Goal: Information Seeking & Learning: Learn about a topic

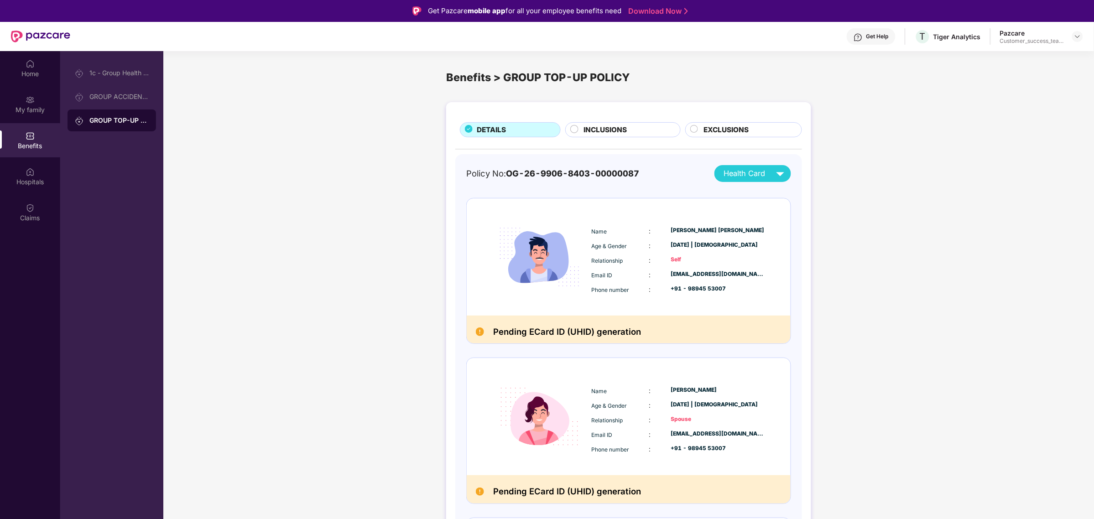
click at [1080, 34] on img at bounding box center [1077, 36] width 7 height 7
click at [1046, 62] on div "Switch to partner view" at bounding box center [1034, 57] width 119 height 18
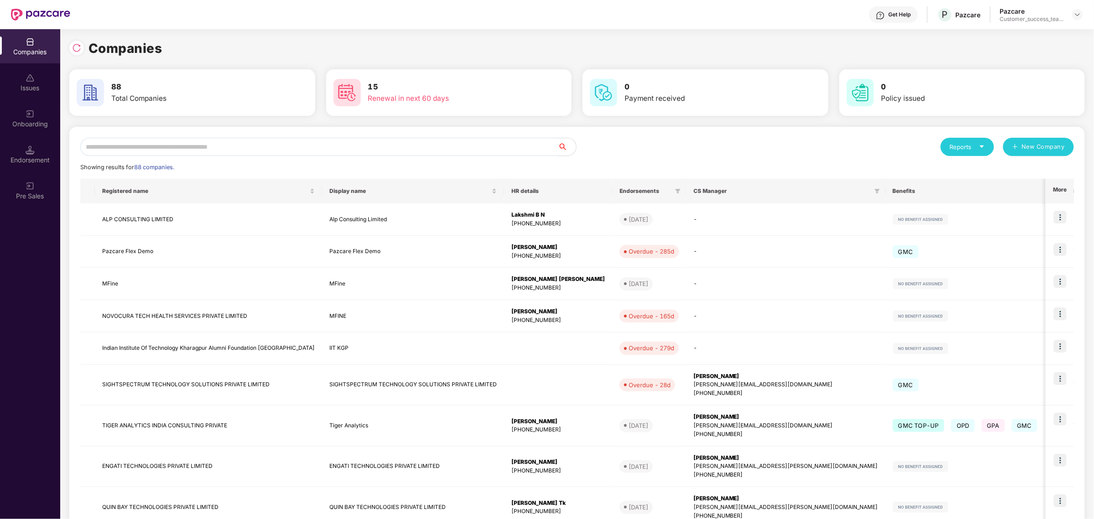
click at [245, 145] on input "text" at bounding box center [319, 147] width 478 height 18
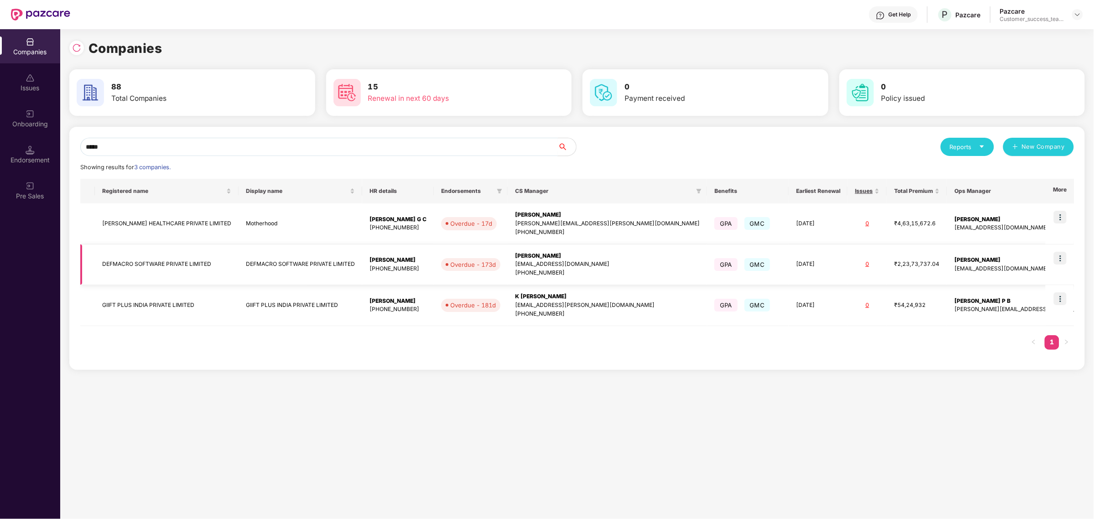
type input "*****"
click at [1062, 259] on img at bounding box center [1060, 258] width 13 height 13
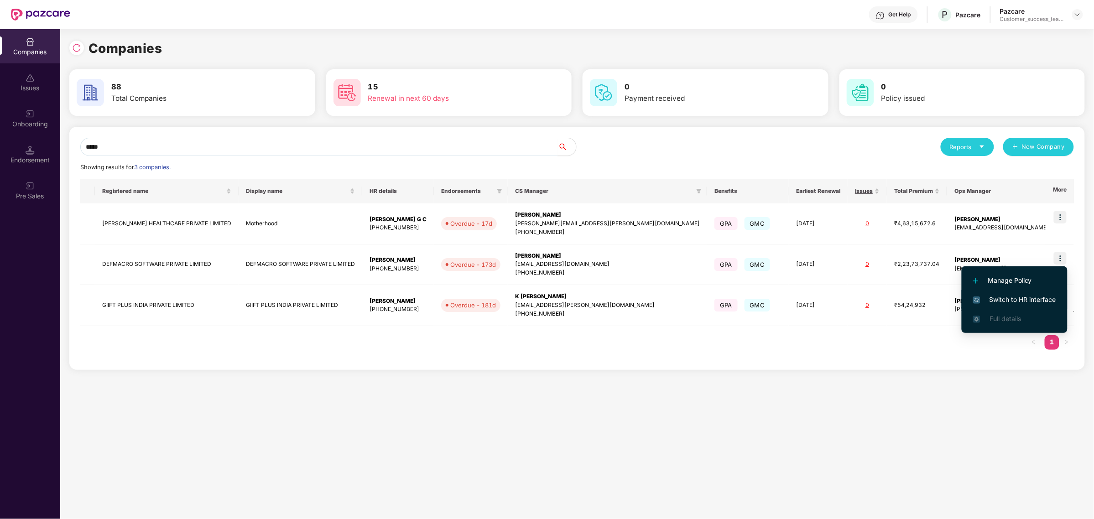
click at [1031, 295] on span "Switch to HR interface" at bounding box center [1014, 300] width 83 height 10
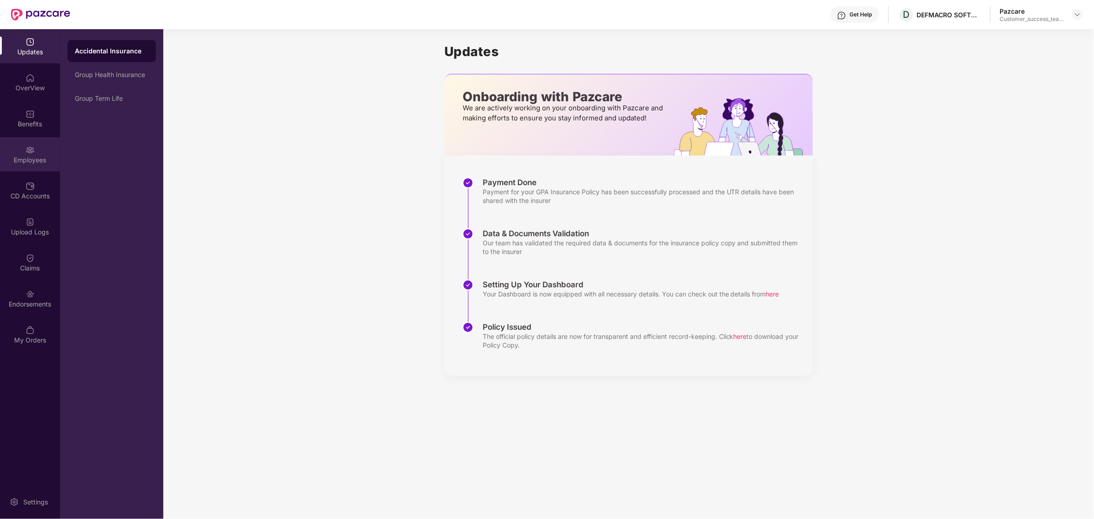
click at [37, 153] on div "Employees" at bounding box center [30, 154] width 60 height 34
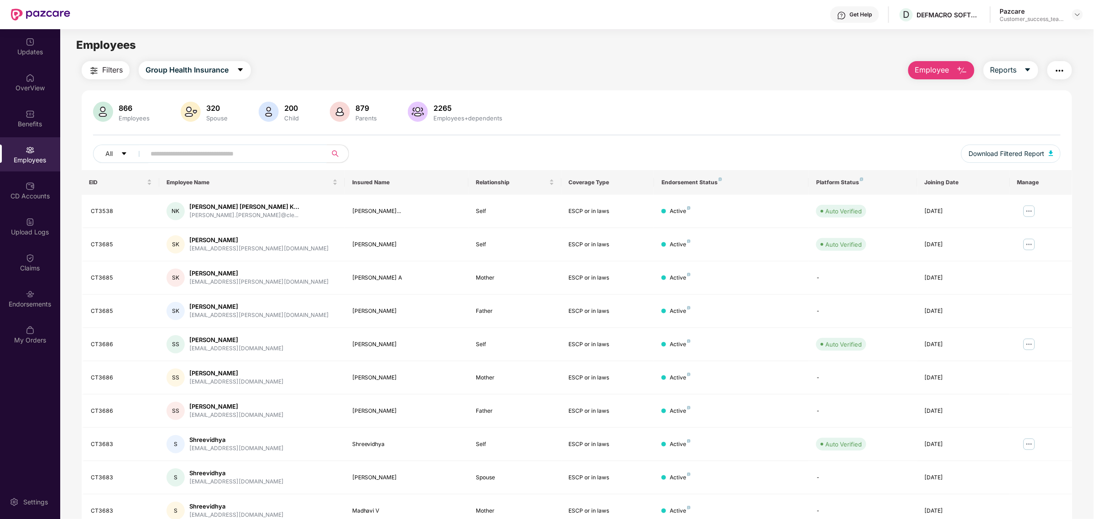
click at [197, 157] on input "text" at bounding box center [233, 154] width 164 height 14
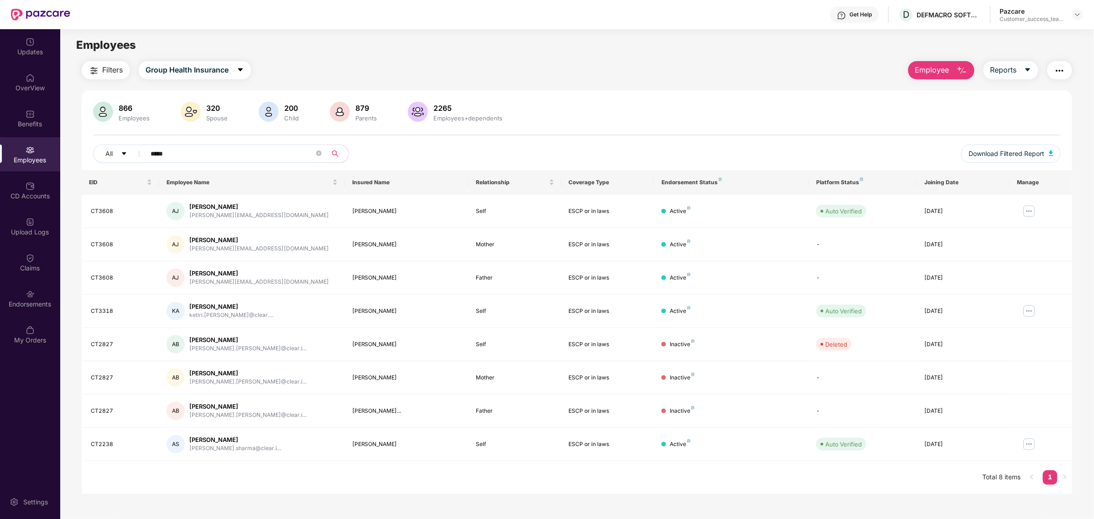
type input "*****"
click at [1027, 452] on img at bounding box center [1029, 444] width 15 height 15
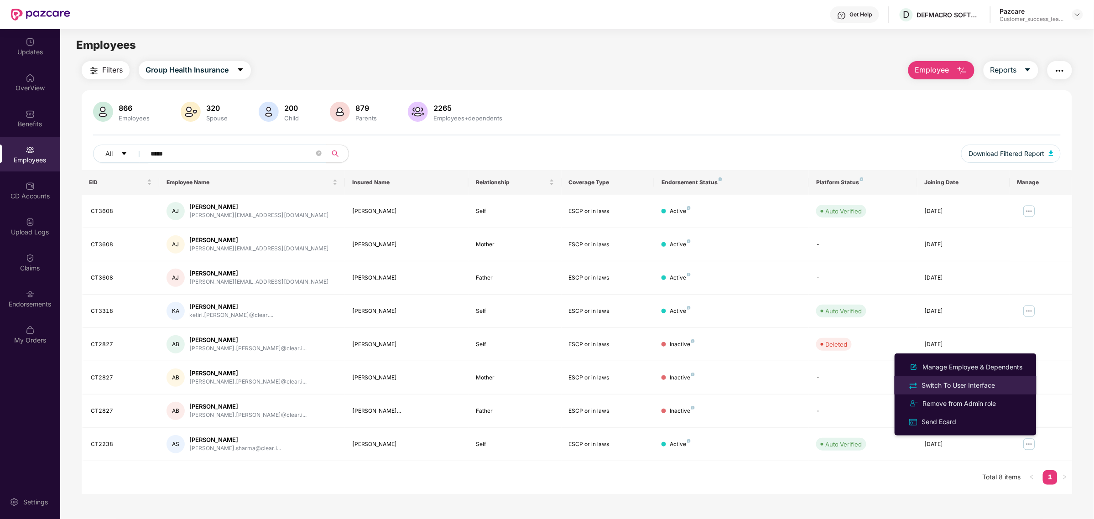
click at [968, 385] on div "Switch To User Interface" at bounding box center [958, 385] width 77 height 10
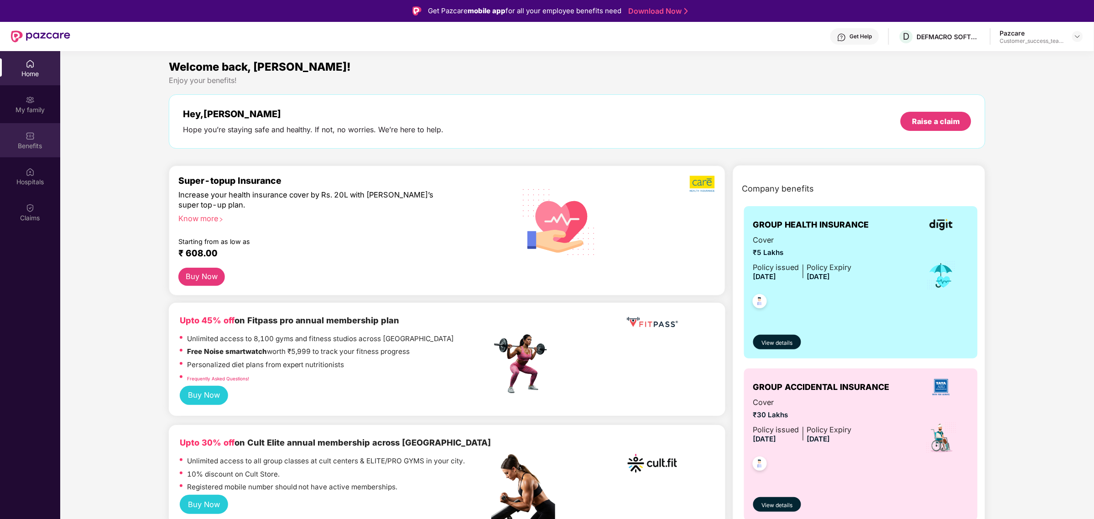
click at [25, 141] on div "Benefits" at bounding box center [30, 145] width 60 height 9
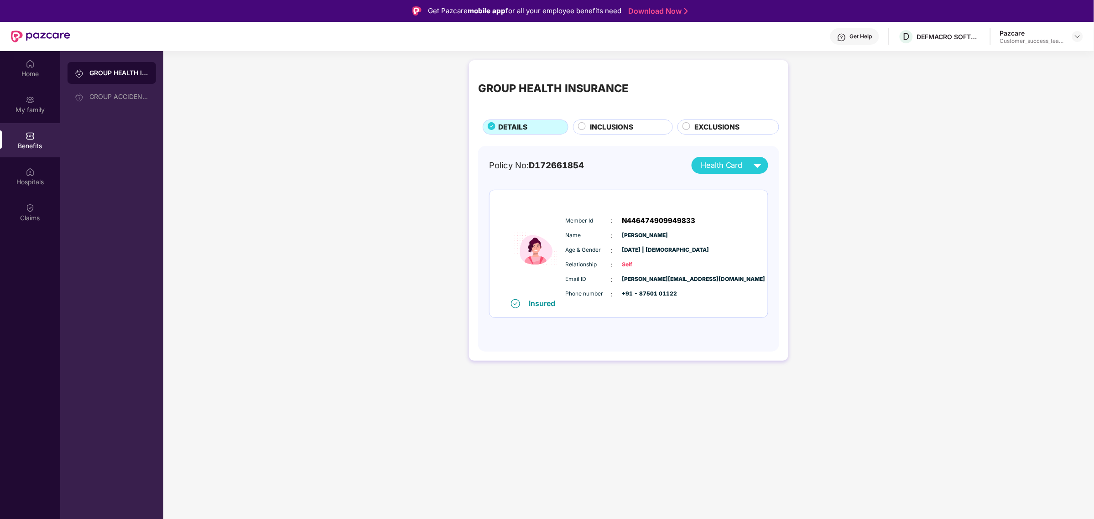
click at [646, 133] on div "INCLUSIONS" at bounding box center [626, 128] width 83 height 12
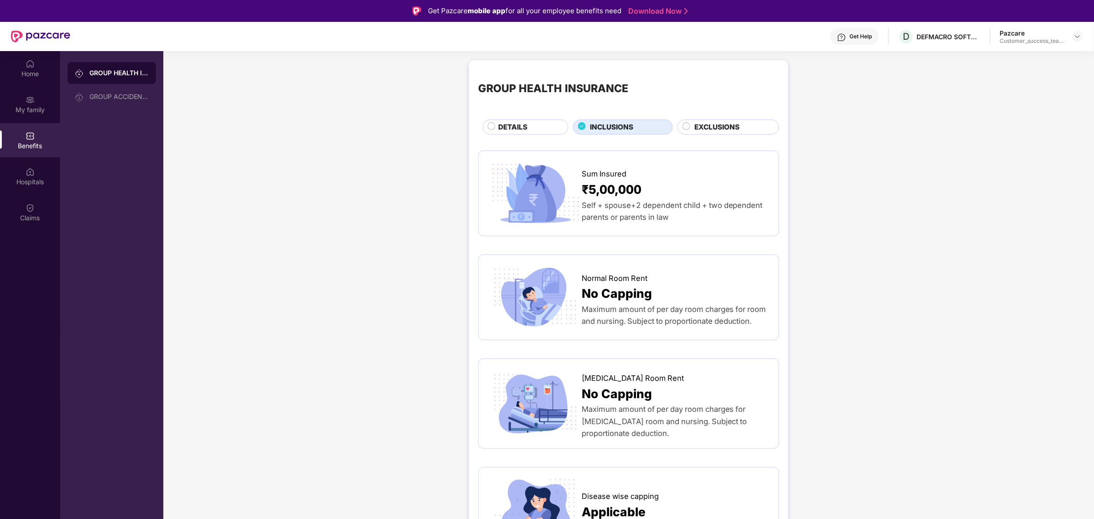
click at [531, 120] on div "DETAILS" at bounding box center [526, 127] width 86 height 15
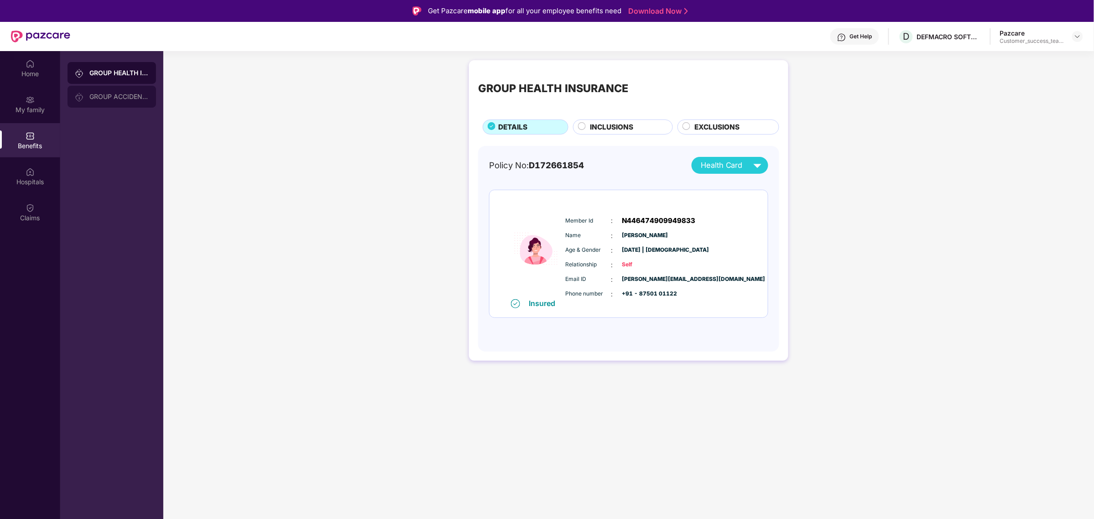
click at [128, 88] on div "GROUP ACCIDENTAL INSURANCE" at bounding box center [112, 97] width 89 height 22
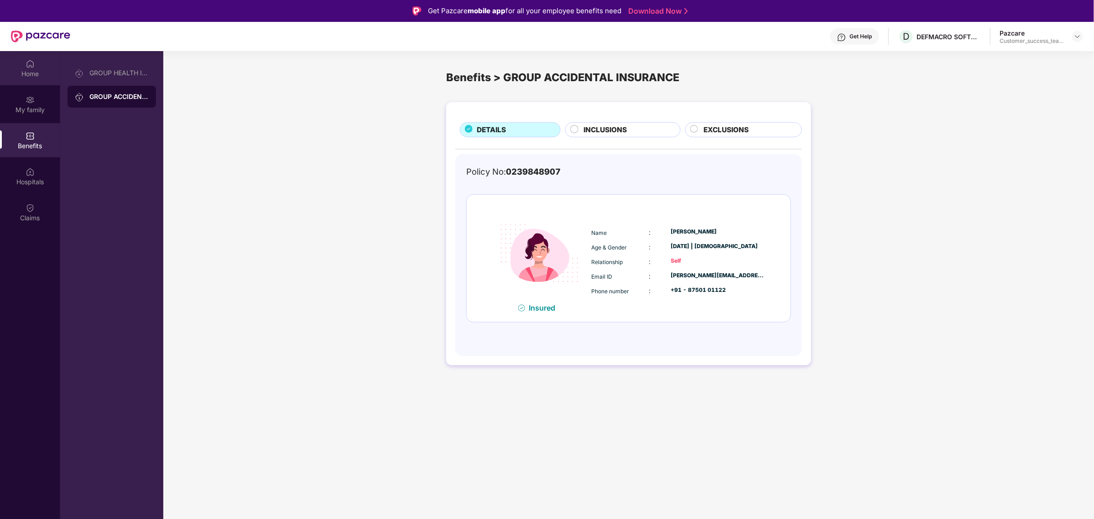
click at [36, 76] on div "Home" at bounding box center [30, 73] width 60 height 9
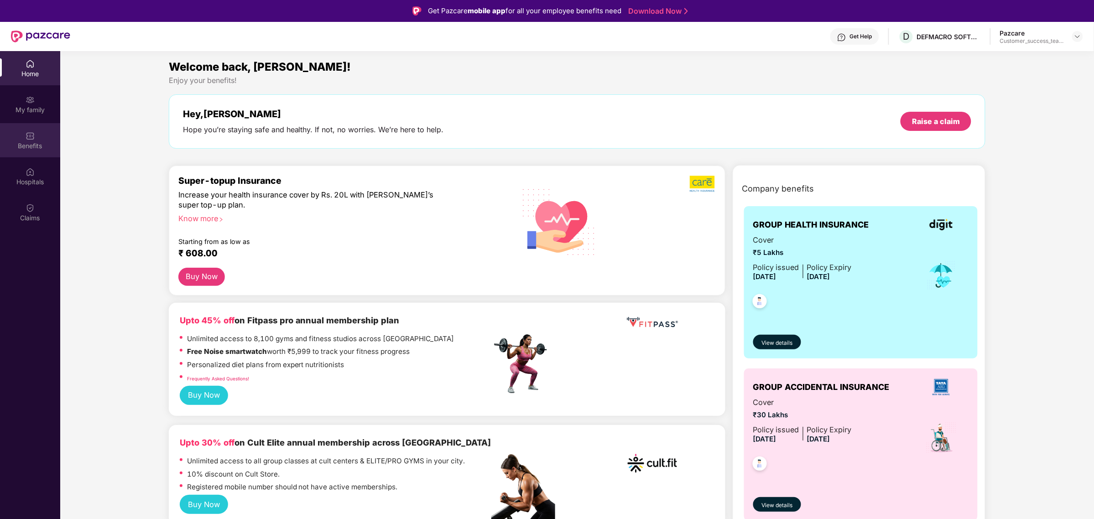
click at [42, 131] on div "Benefits" at bounding box center [30, 140] width 60 height 34
